Goal: Transaction & Acquisition: Purchase product/service

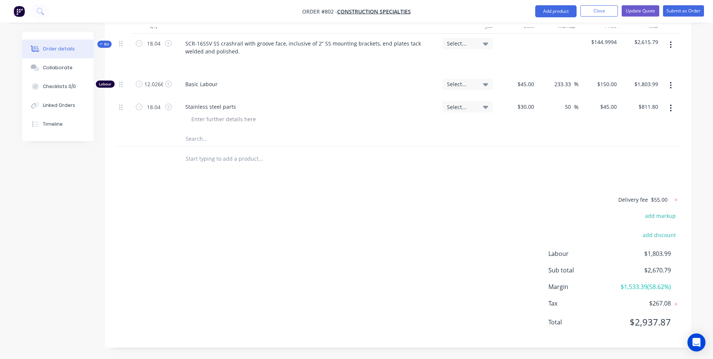
scroll to position [219, 0]
click at [599, 11] on button "Close" at bounding box center [600, 10] width 38 height 11
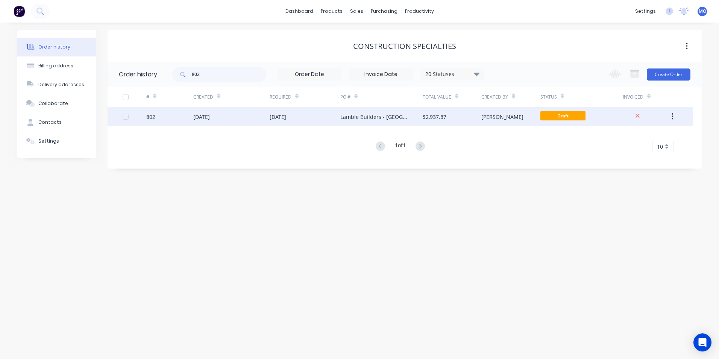
click at [146, 118] on div at bounding box center [135, 116] width 24 height 19
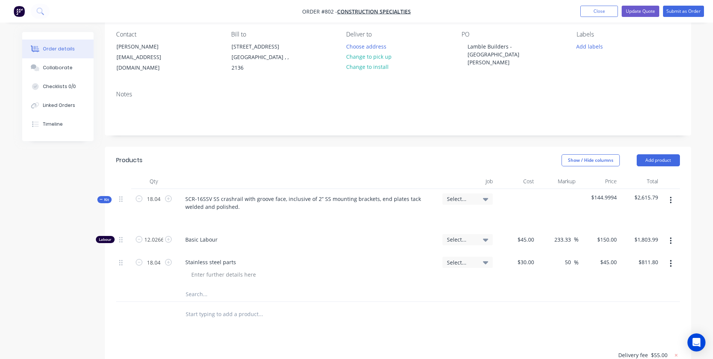
scroll to position [75, 0]
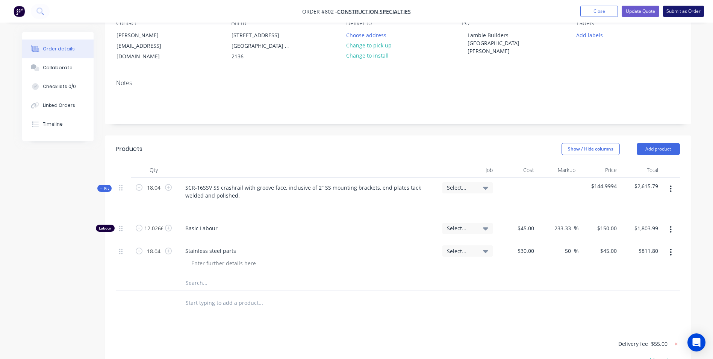
click at [688, 15] on button "Submit as Order" at bounding box center [683, 11] width 41 height 11
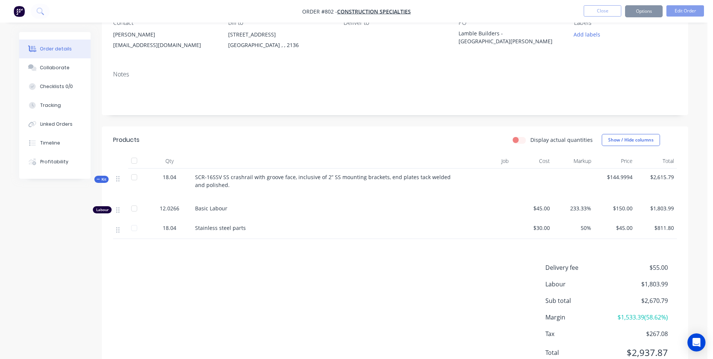
scroll to position [0, 0]
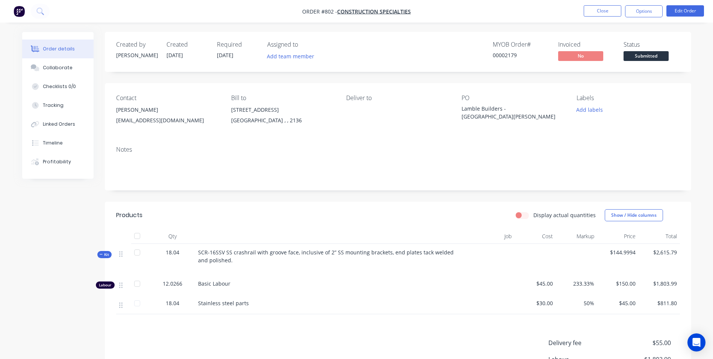
click at [533, 107] on div "Lamble Builders - St Germain VIC" at bounding box center [509, 113] width 94 height 16
click at [636, 13] on button "Options" at bounding box center [644, 11] width 38 height 12
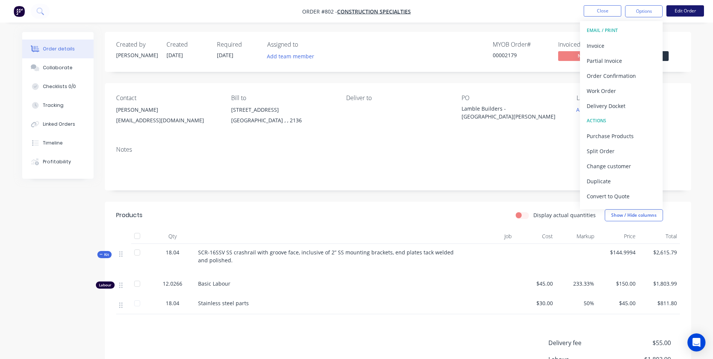
click at [682, 9] on button "Edit Order" at bounding box center [686, 10] width 38 height 11
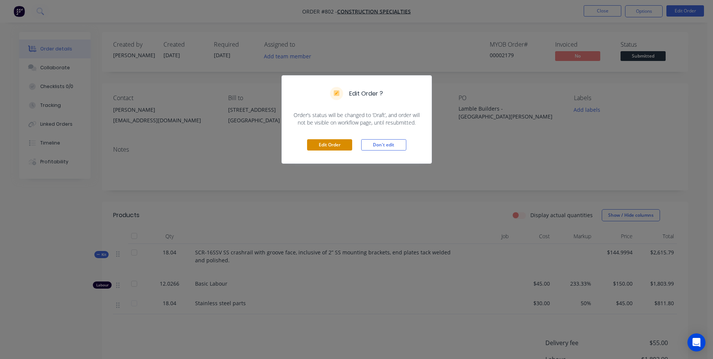
click at [329, 149] on button "Edit Order" at bounding box center [329, 144] width 45 height 11
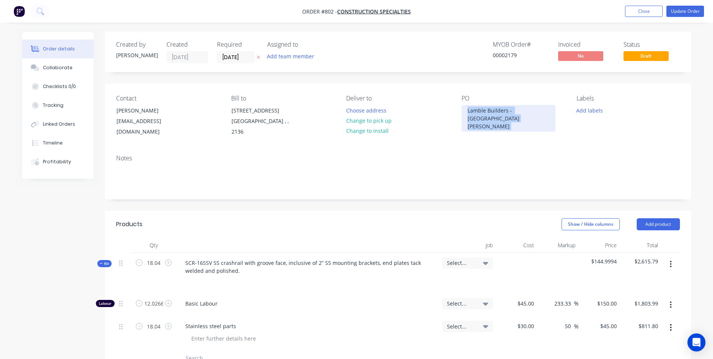
drag, startPoint x: 554, startPoint y: 113, endPoint x: 545, endPoint y: 113, distance: 8.6
click at [520, 115] on div "PO Lamble Builders - St Germain VIC" at bounding box center [513, 116] width 103 height 42
click at [490, 115] on div "Lamble Builders - St Germain VIC" at bounding box center [509, 118] width 94 height 27
drag, startPoint x: 545, startPoint y: 109, endPoint x: 447, endPoint y: 117, distance: 98.4
click at [447, 117] on div "Contact Mary Lee MLee@c-sgroup.com Bill to Unit 6/26-32 Cosgrove Road Strathfie…" at bounding box center [398, 115] width 587 height 65
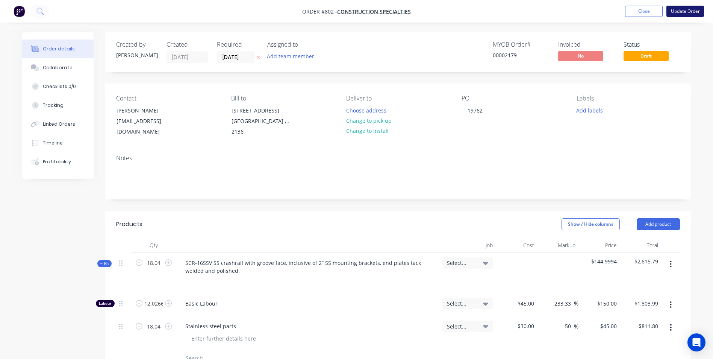
click at [690, 12] on button "Update Order" at bounding box center [686, 11] width 38 height 11
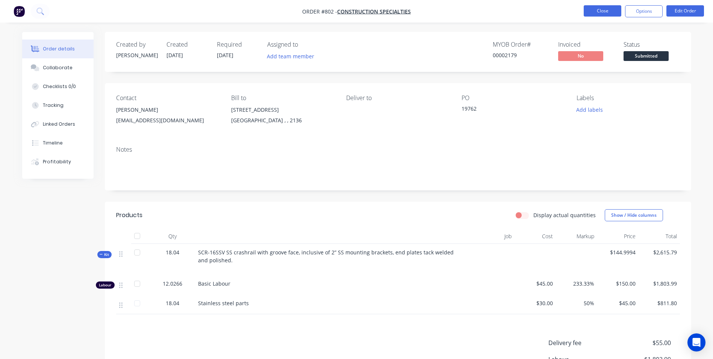
click at [608, 7] on button "Close" at bounding box center [603, 10] width 38 height 11
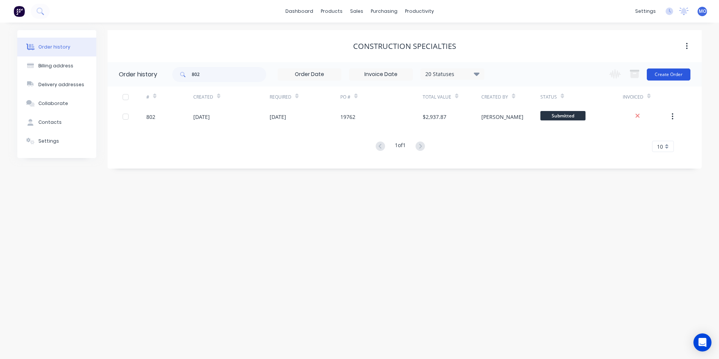
click at [658, 74] on button "Create Order" at bounding box center [669, 74] width 44 height 12
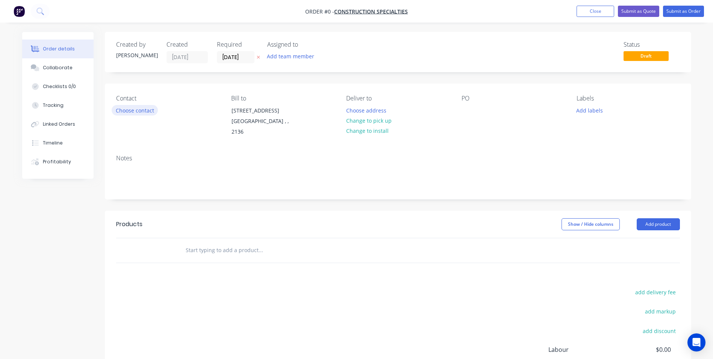
click at [138, 109] on button "Choose contact" at bounding box center [135, 110] width 46 height 10
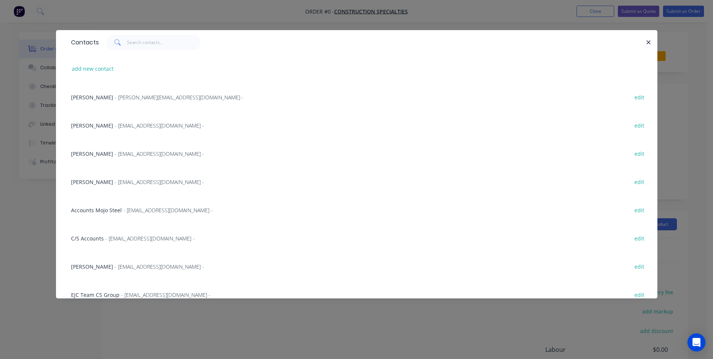
click at [115, 179] on span "- jhuang@c-sgroup.com -" at bounding box center [159, 181] width 89 height 7
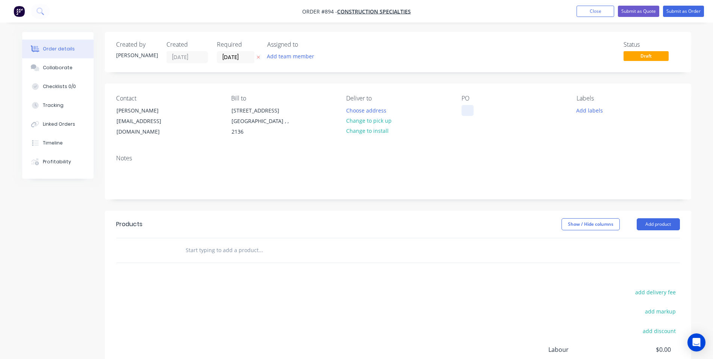
click at [471, 106] on div at bounding box center [468, 110] width 12 height 11
click at [465, 109] on div at bounding box center [468, 110] width 12 height 11
paste div
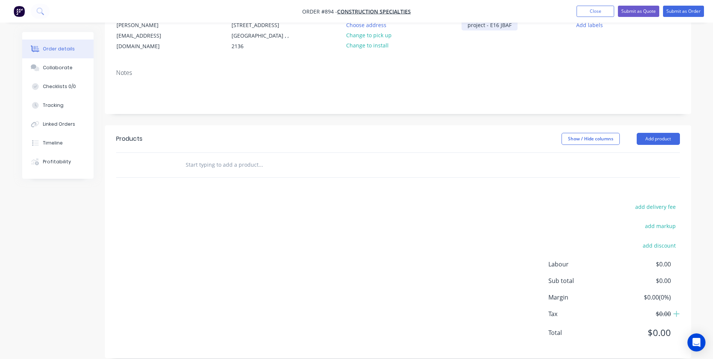
scroll to position [96, 0]
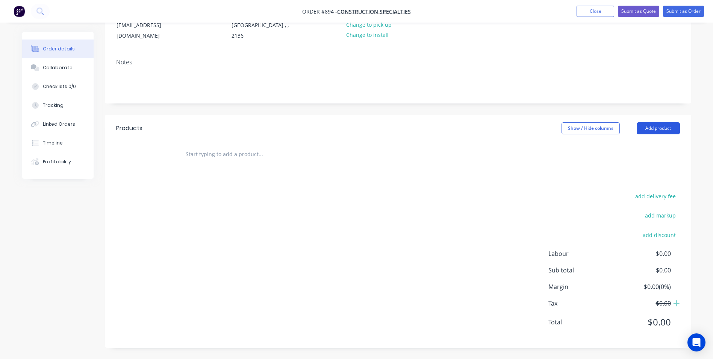
click at [646, 127] on button "Add product" at bounding box center [658, 128] width 43 height 12
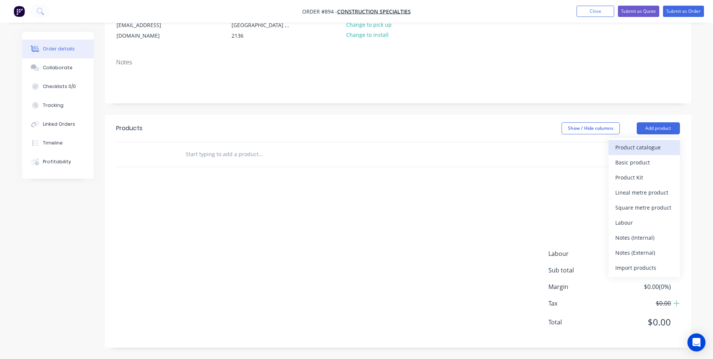
click at [631, 144] on div "Product catalogue" at bounding box center [645, 147] width 58 height 11
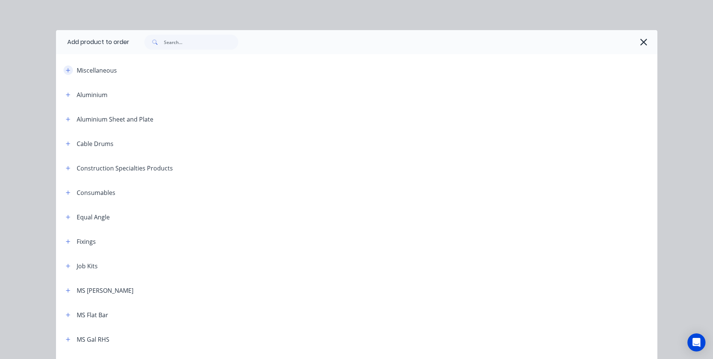
click at [66, 69] on icon "button" at bounding box center [68, 70] width 4 height 4
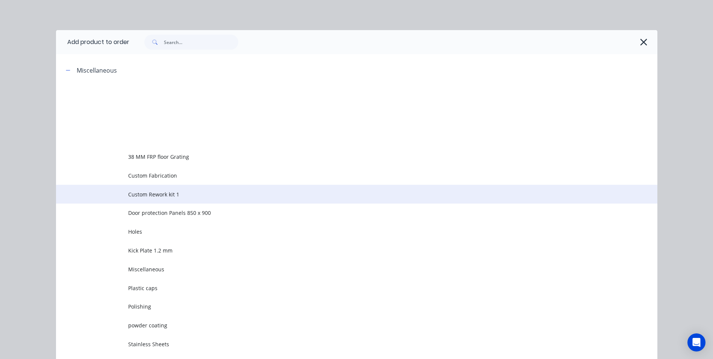
click at [149, 199] on td "Custom Rework kit 1" at bounding box center [392, 194] width 529 height 19
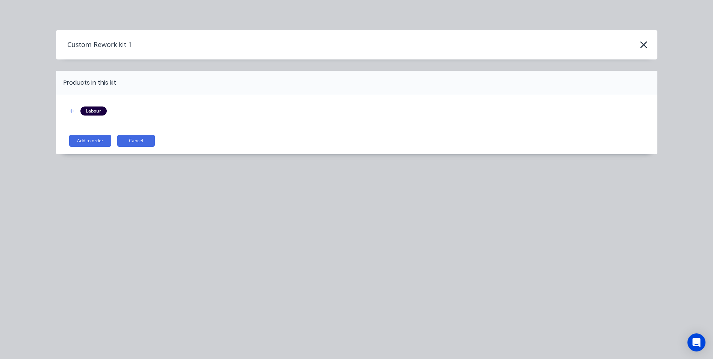
click at [96, 144] on button "Add to order" at bounding box center [90, 141] width 42 height 12
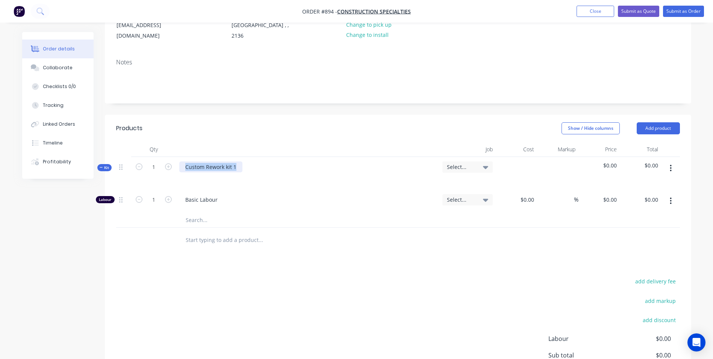
drag, startPoint x: 234, startPoint y: 170, endPoint x: 185, endPoint y: 170, distance: 48.9
click at [185, 170] on div "Custom Rework kit 1" at bounding box center [210, 166] width 63 height 11
paste div
drag, startPoint x: 190, startPoint y: 166, endPoint x: 171, endPoint y: 167, distance: 19.6
click at [171, 167] on div "Kit 1 • CO-8 CG 90° 40x40x2400 1.5mm thickness, Grade 304 + Screw Holes & Fixtu…" at bounding box center [398, 173] width 564 height 33
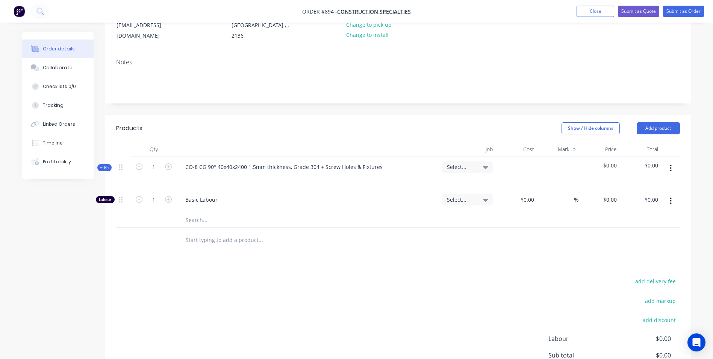
click at [666, 171] on button "button" at bounding box center [671, 168] width 18 height 14
click at [642, 184] on div "Add product to kit" at bounding box center [645, 187] width 58 height 11
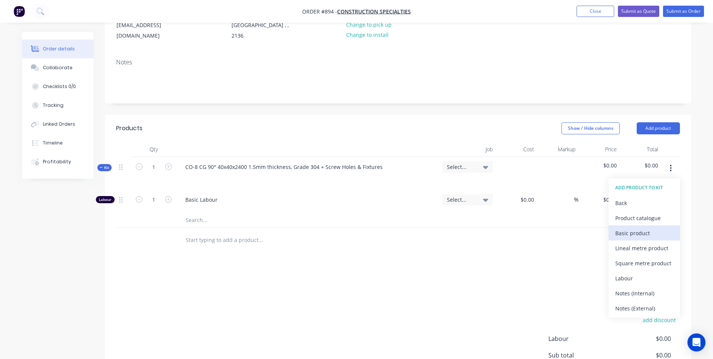
click at [621, 230] on div "Basic product" at bounding box center [645, 233] width 58 height 11
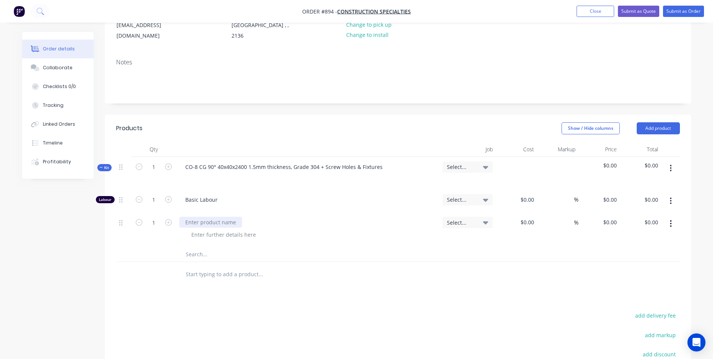
click at [203, 223] on div at bounding box center [210, 222] width 63 height 11
type input "$18.88"
type input "50"
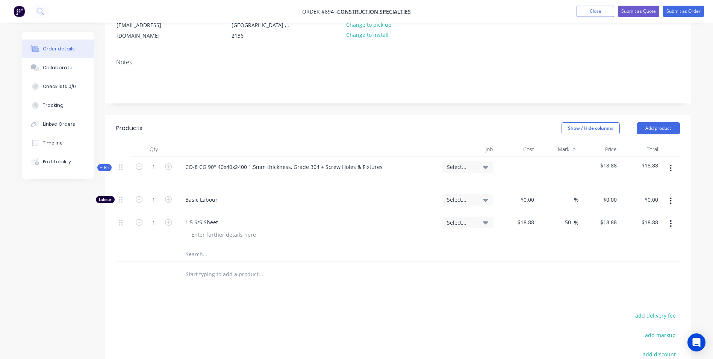
type input "28.32"
type input "$28.32"
click at [669, 227] on button "button" at bounding box center [671, 224] width 18 height 14
click at [635, 266] on button "Exclude from tax" at bounding box center [644, 273] width 71 height 15
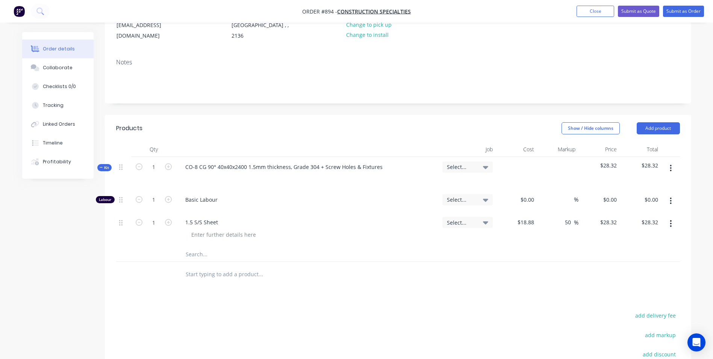
click at [672, 226] on icon "button" at bounding box center [671, 223] width 2 height 8
click at [633, 276] on div "Include in tax" at bounding box center [645, 273] width 58 height 11
click at [668, 228] on button "button" at bounding box center [671, 224] width 18 height 14
click at [622, 260] on div "Duplicate" at bounding box center [645, 258] width 58 height 11
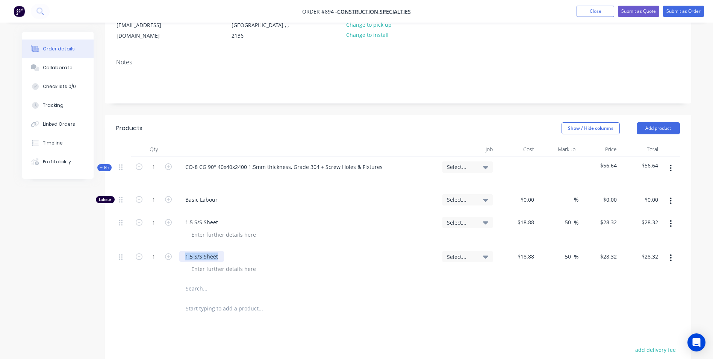
drag, startPoint x: 220, startPoint y: 254, endPoint x: 207, endPoint y: 250, distance: 13.8
click at [174, 259] on div "1 1.5 S/S Sheet Select... $18.88 $18.88 50 50 % $28.32 $28.32 $28.32 $28.32" at bounding box center [398, 263] width 564 height 34
click at [157, 261] on input "1" at bounding box center [154, 256] width 20 height 11
type input "14"
type input "$396.48"
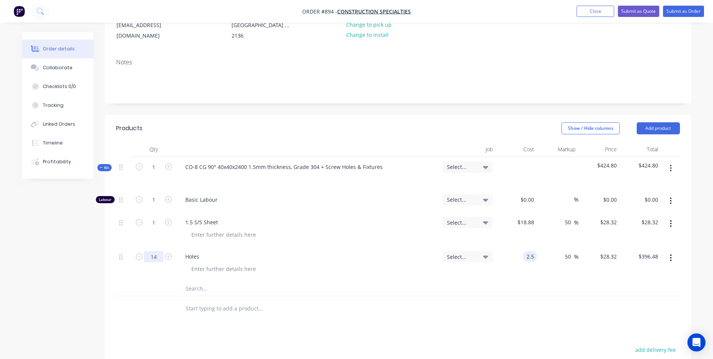
type input "$2.50"
type input "$3.75"
type input "$52.50"
type input "5"
type input "100"
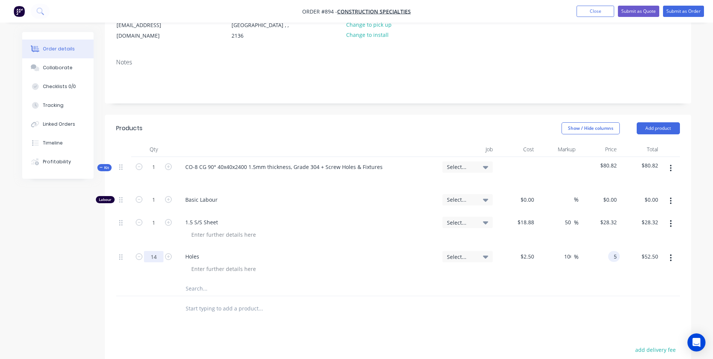
type input "$5.00"
type input "$70.00"
click at [155, 198] on input "1" at bounding box center [154, 199] width 20 height 11
type input "0.2"
click at [522, 197] on div "0 $0.00" at bounding box center [516, 201] width 41 height 23
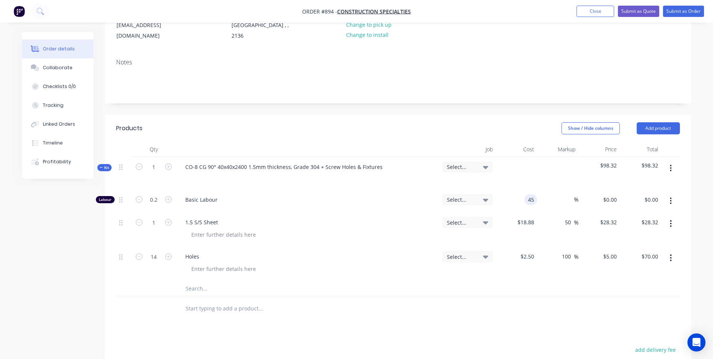
type input "$45.00"
type input "$9.00"
type input "45"
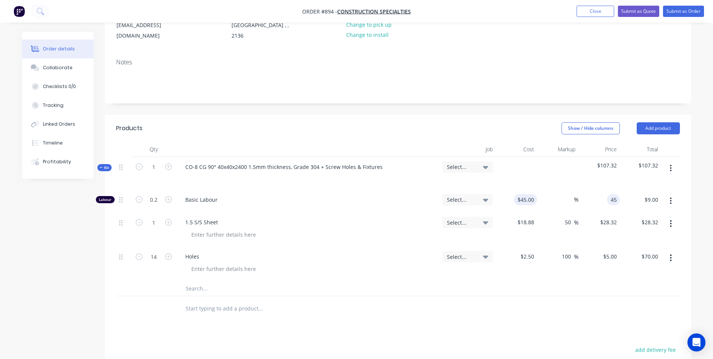
type input "$45.00"
click at [526, 194] on div "45 $45.00" at bounding box center [516, 201] width 41 height 23
type input "$50.00"
type input "$10.00"
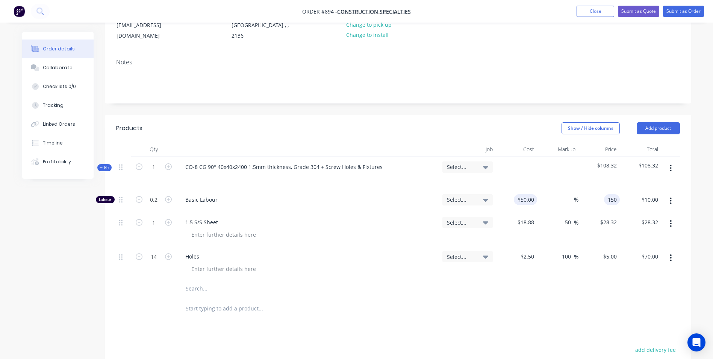
type input "150"
type input "200"
type input "$150.00"
type input "$30.00"
click at [151, 165] on input "1" at bounding box center [154, 166] width 20 height 11
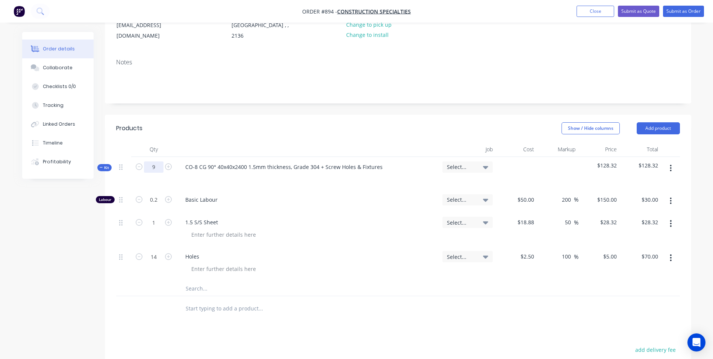
type input "9"
type input "1.8"
type input "$270.00"
type input "9"
type input "$254.88"
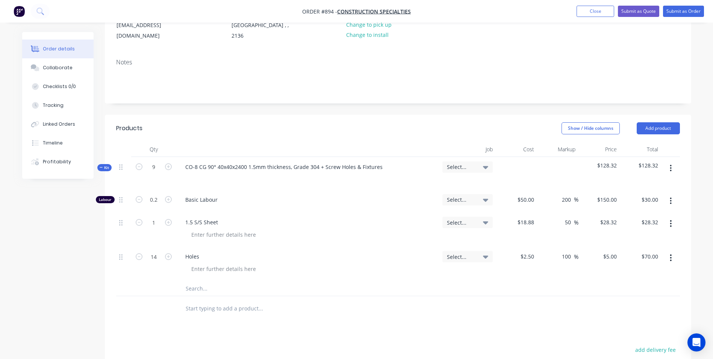
type input "126"
type input "$630.00"
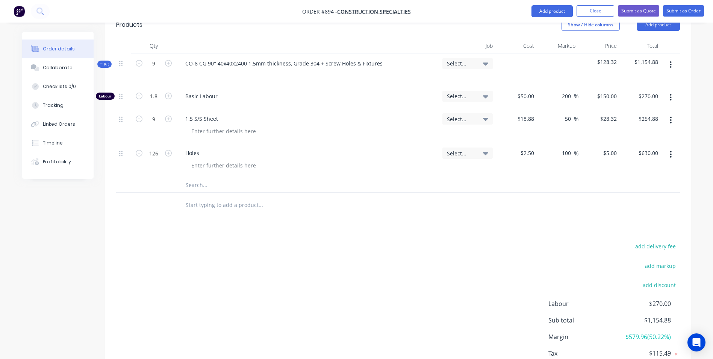
scroll to position [249, 0]
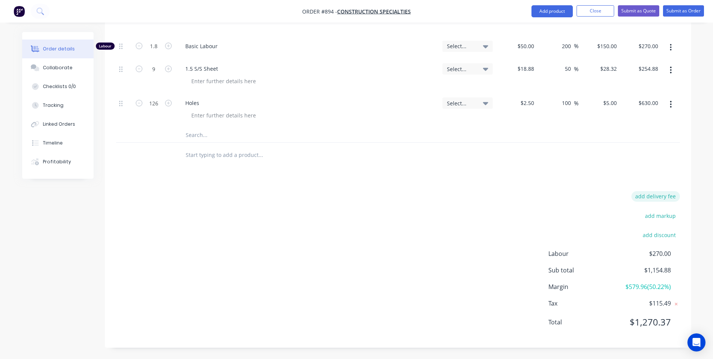
click at [672, 198] on button "add delivery fee" at bounding box center [656, 196] width 49 height 10
type input "55"
click at [643, 199] on input "55" at bounding box center [651, 198] width 34 height 11
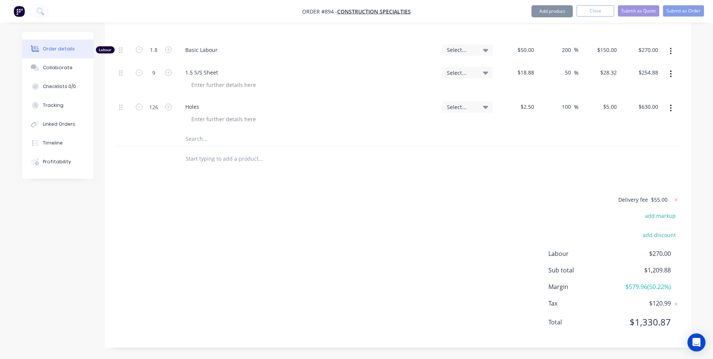
click at [577, 220] on div "Delivery fee $55.00 add markup add discount Labour $270.00 Sub total $1,209.88 …" at bounding box center [398, 265] width 564 height 141
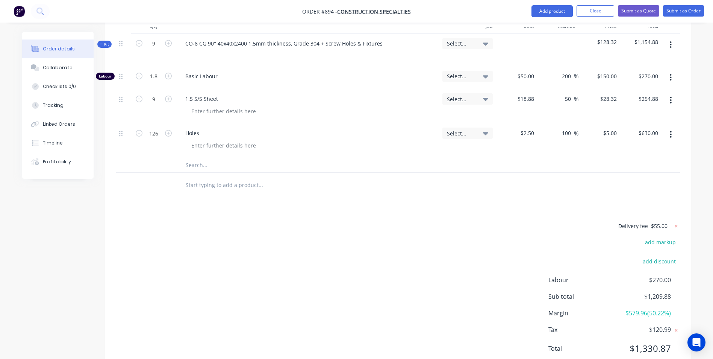
scroll to position [208, 0]
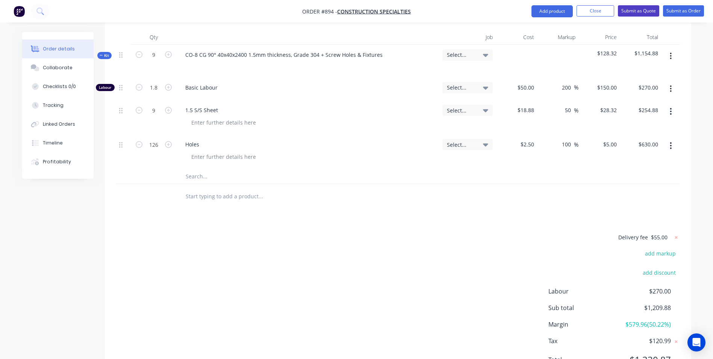
click at [638, 15] on button "Submit as Quote" at bounding box center [638, 10] width 41 height 11
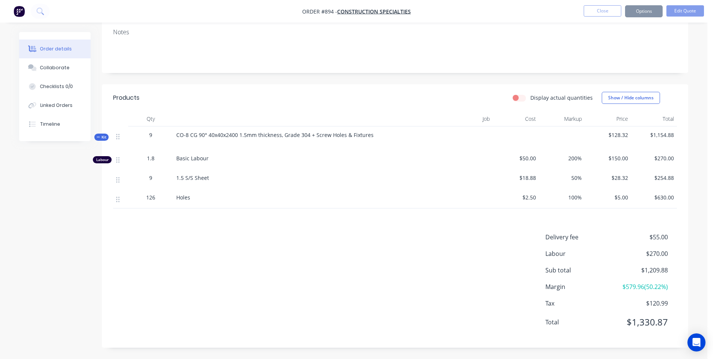
scroll to position [0, 0]
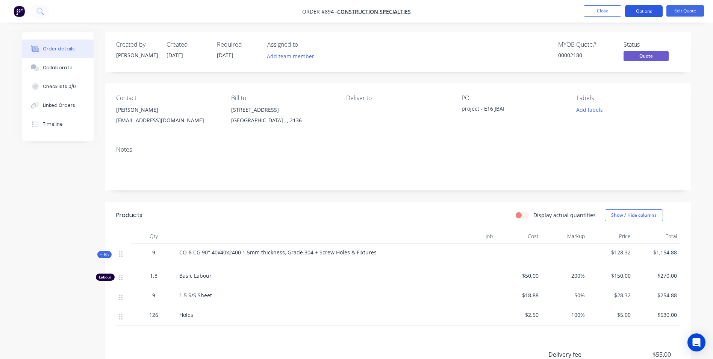
click at [638, 14] on button "Options" at bounding box center [644, 11] width 38 height 12
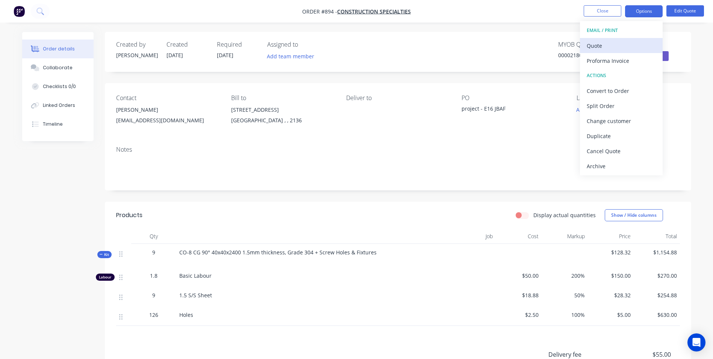
click at [610, 45] on div "Quote" at bounding box center [621, 45] width 69 height 11
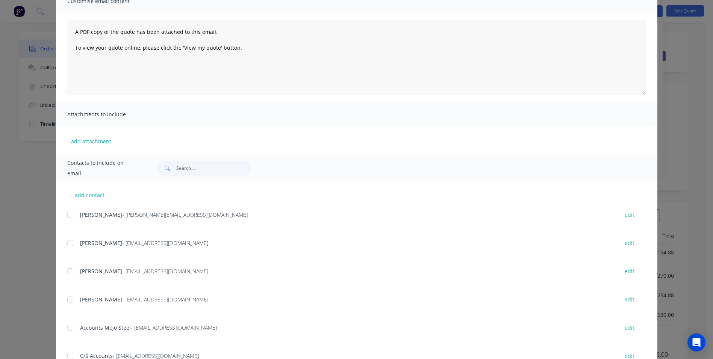
scroll to position [106, 0]
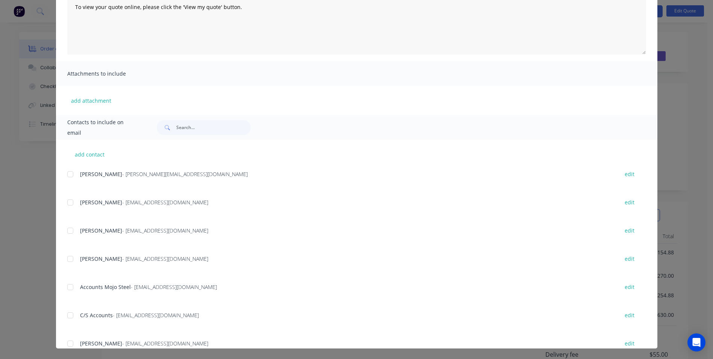
click at [70, 198] on div at bounding box center [70, 202] width 15 height 15
click at [74, 227] on div at bounding box center [70, 230] width 15 height 15
click at [73, 260] on div at bounding box center [70, 258] width 15 height 15
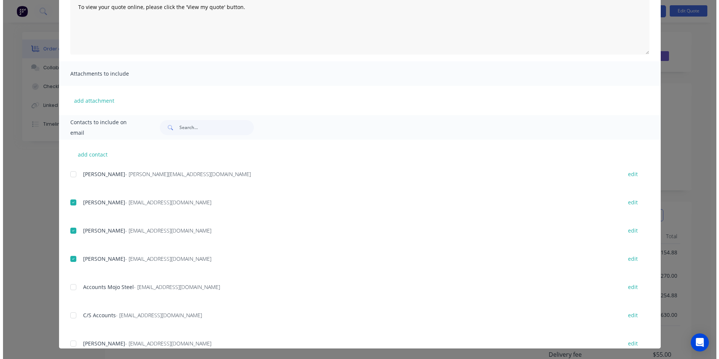
scroll to position [0, 0]
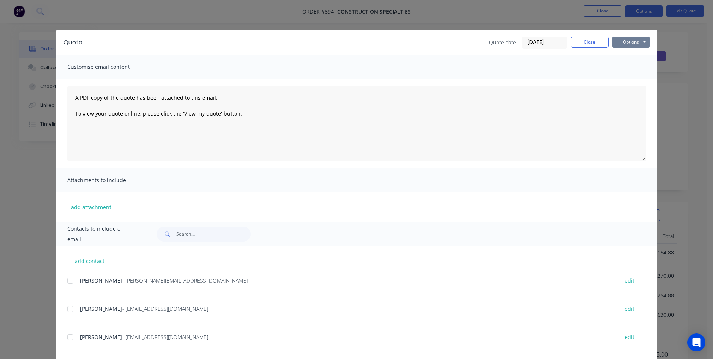
click at [631, 47] on button "Options" at bounding box center [632, 41] width 38 height 11
click at [624, 84] on button "Email" at bounding box center [637, 80] width 48 height 12
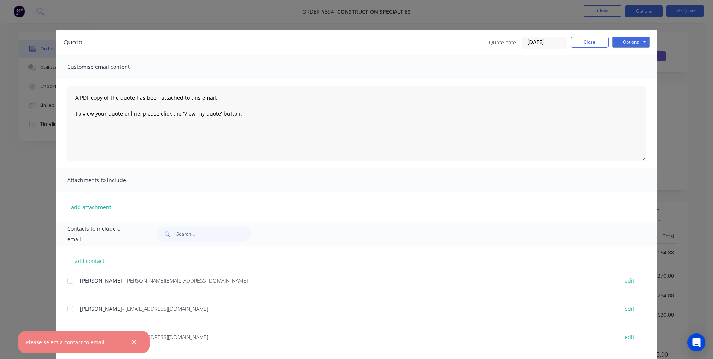
click at [132, 347] on div at bounding box center [134, 342] width 11 height 11
click at [137, 342] on button "button" at bounding box center [133, 341] width 9 height 9
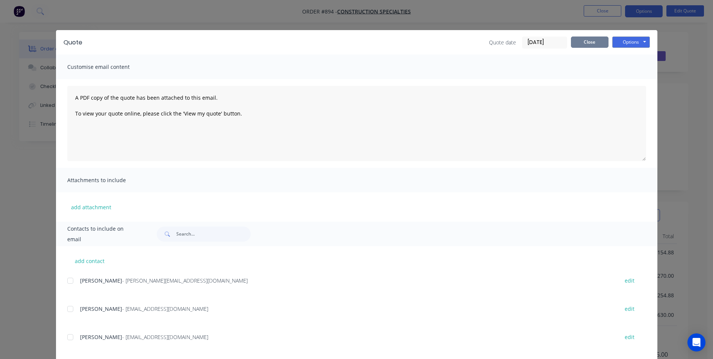
click at [594, 40] on button "Close" at bounding box center [590, 41] width 38 height 11
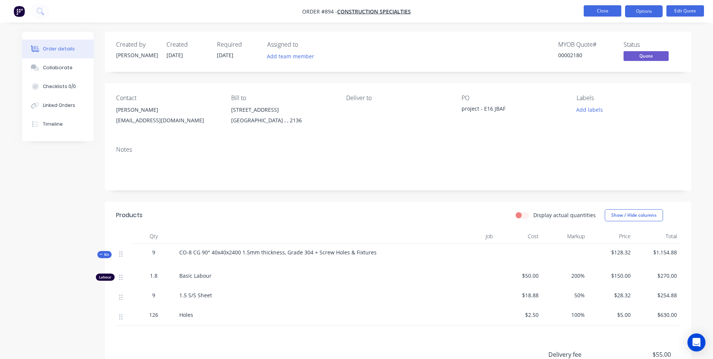
click at [607, 15] on button "Close" at bounding box center [603, 10] width 38 height 11
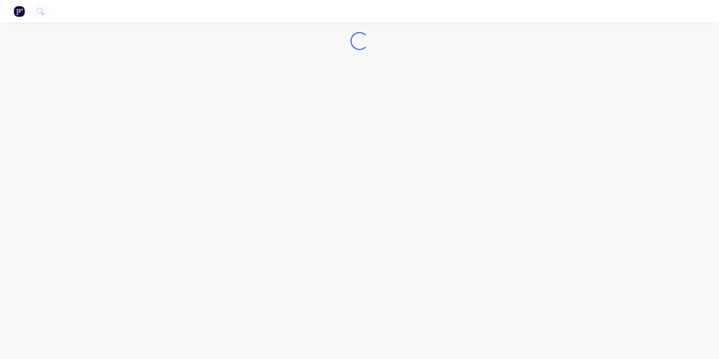
click at [18, 14] on img "button" at bounding box center [19, 11] width 11 height 11
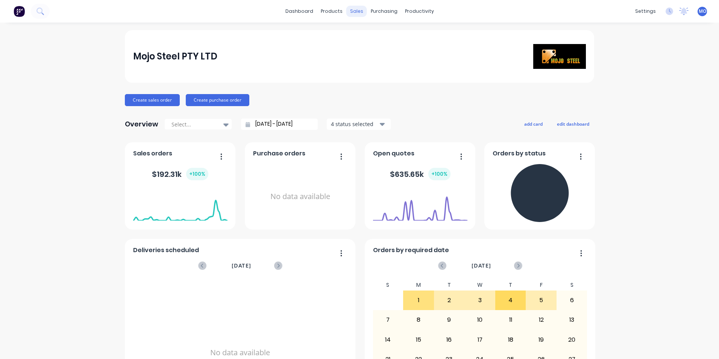
click at [361, 15] on div "sales" at bounding box center [356, 11] width 21 height 11
click at [382, 41] on link "Sales Orders" at bounding box center [394, 35] width 100 height 15
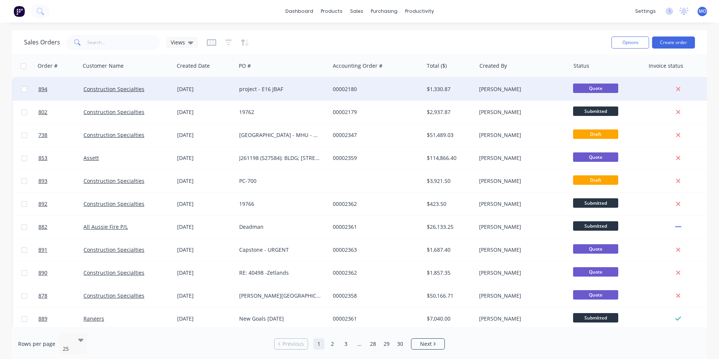
click at [243, 89] on div "project - E16 JBAF" at bounding box center [280, 89] width 83 height 8
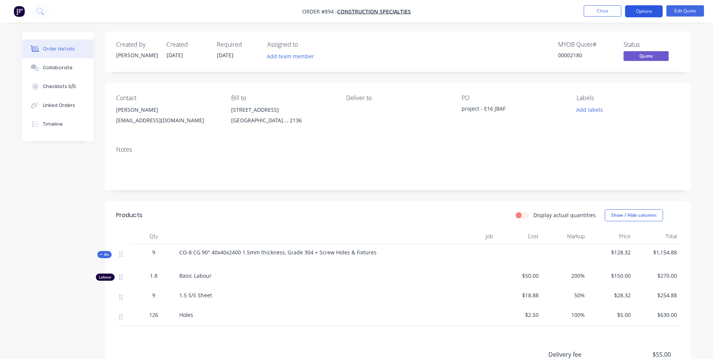
click at [637, 13] on button "Options" at bounding box center [644, 11] width 38 height 12
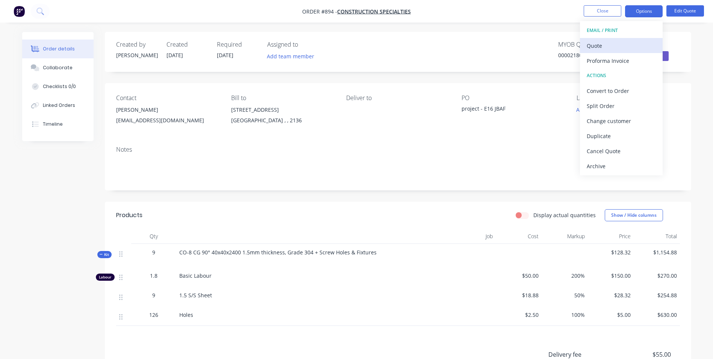
click at [607, 44] on div "Quote" at bounding box center [621, 45] width 69 height 11
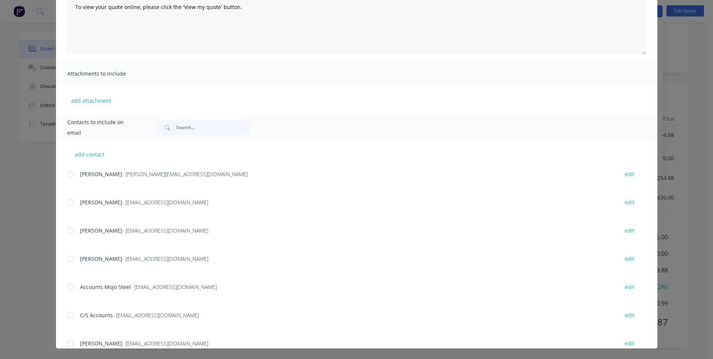
click at [70, 203] on div at bounding box center [70, 202] width 15 height 15
click at [68, 230] on div at bounding box center [70, 230] width 15 height 15
drag, startPoint x: 73, startPoint y: 256, endPoint x: 87, endPoint y: 261, distance: 15.2
click at [72, 256] on div at bounding box center [70, 258] width 15 height 15
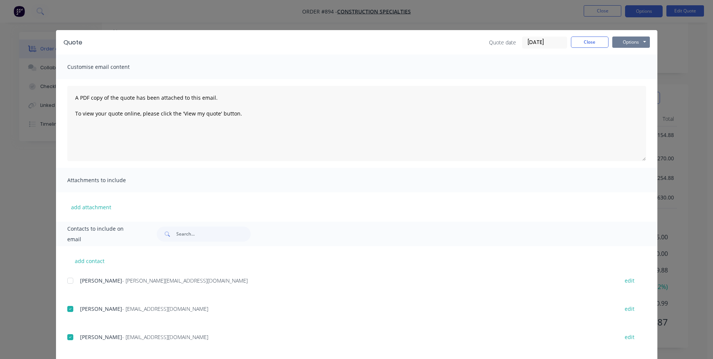
click at [624, 38] on button "Options" at bounding box center [632, 41] width 38 height 11
click at [626, 83] on button "Email" at bounding box center [637, 80] width 48 height 12
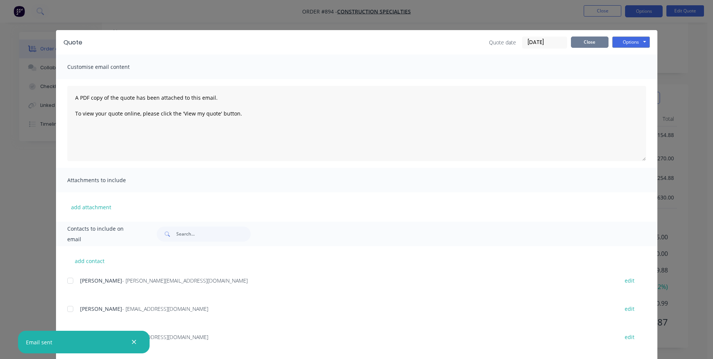
click at [598, 37] on button "Close" at bounding box center [590, 41] width 38 height 11
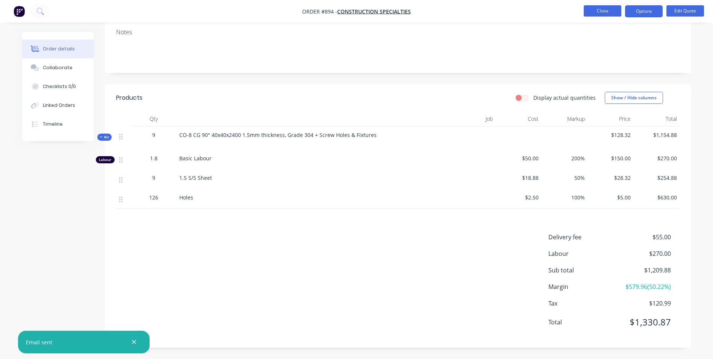
click at [602, 12] on button "Close" at bounding box center [603, 10] width 38 height 11
